Goal: Transaction & Acquisition: Purchase product/service

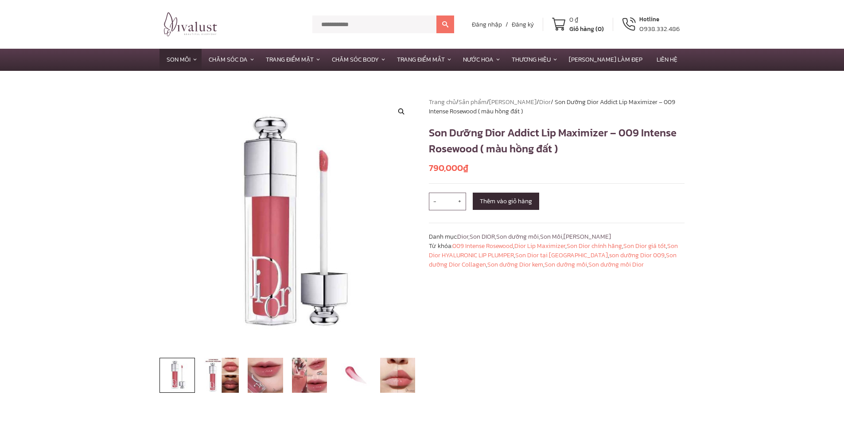
click at [611, 132] on h1 "Son Dưỡng Dior Addict Lip Maximizer – 009 Intense Rosewood ( màu hồng đất )" at bounding box center [557, 141] width 256 height 32
click at [668, 146] on h1 "Son Dưỡng Dior Addict Lip Maximizer – 009 Intense Rosewood ( màu hồng đất )" at bounding box center [557, 141] width 256 height 32
drag, startPoint x: 479, startPoint y: 150, endPoint x: 620, endPoint y: 140, distance: 141.7
click at [620, 140] on h1 "Son Dưỡng Dior Addict Lip Maximizer – 009 Intense Rosewood ( màu hồng đất )" at bounding box center [557, 141] width 256 height 32
copy h1 "009 Intense Rosewood"
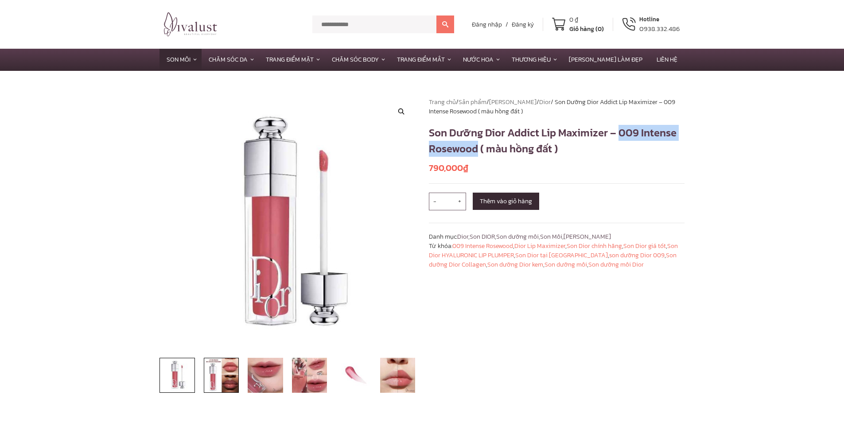
click at [220, 382] on img at bounding box center [221, 375] width 35 height 35
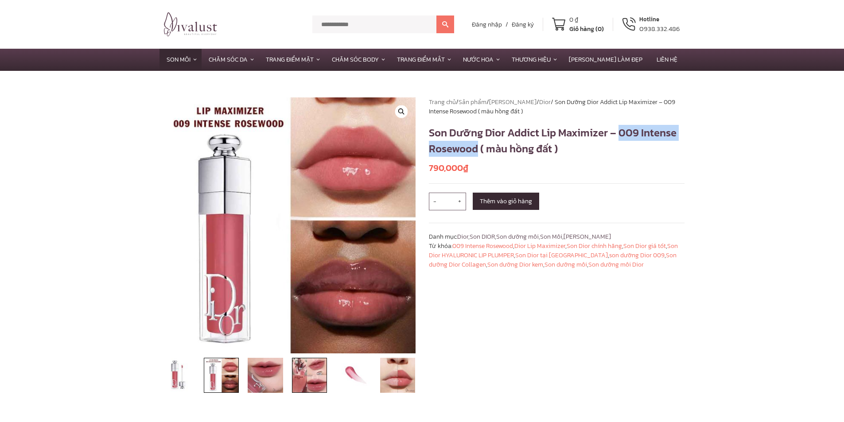
click at [304, 374] on img at bounding box center [309, 375] width 35 height 35
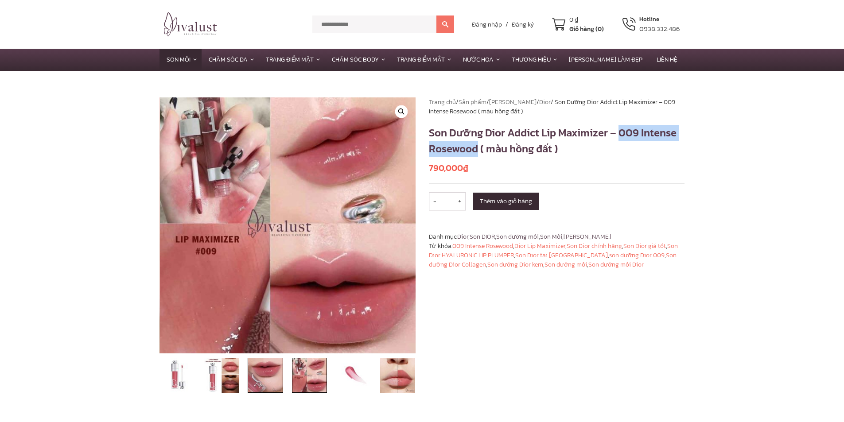
click at [276, 380] on img at bounding box center [265, 375] width 35 height 35
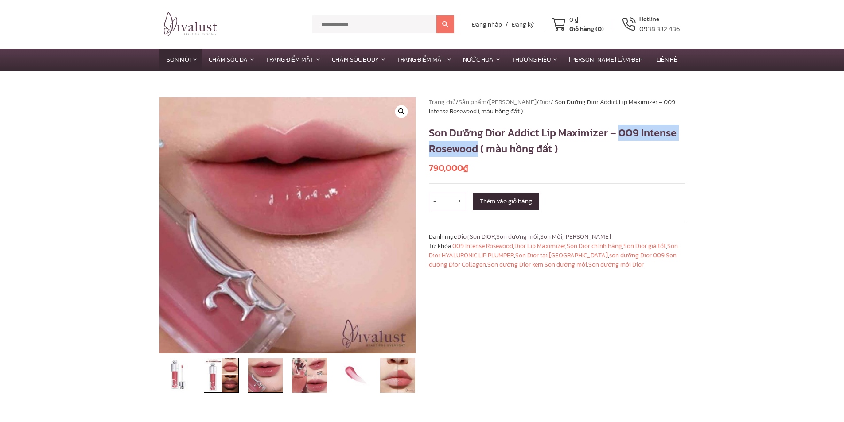
click at [222, 376] on img at bounding box center [221, 375] width 35 height 35
